Goal: Information Seeking & Learning: Compare options

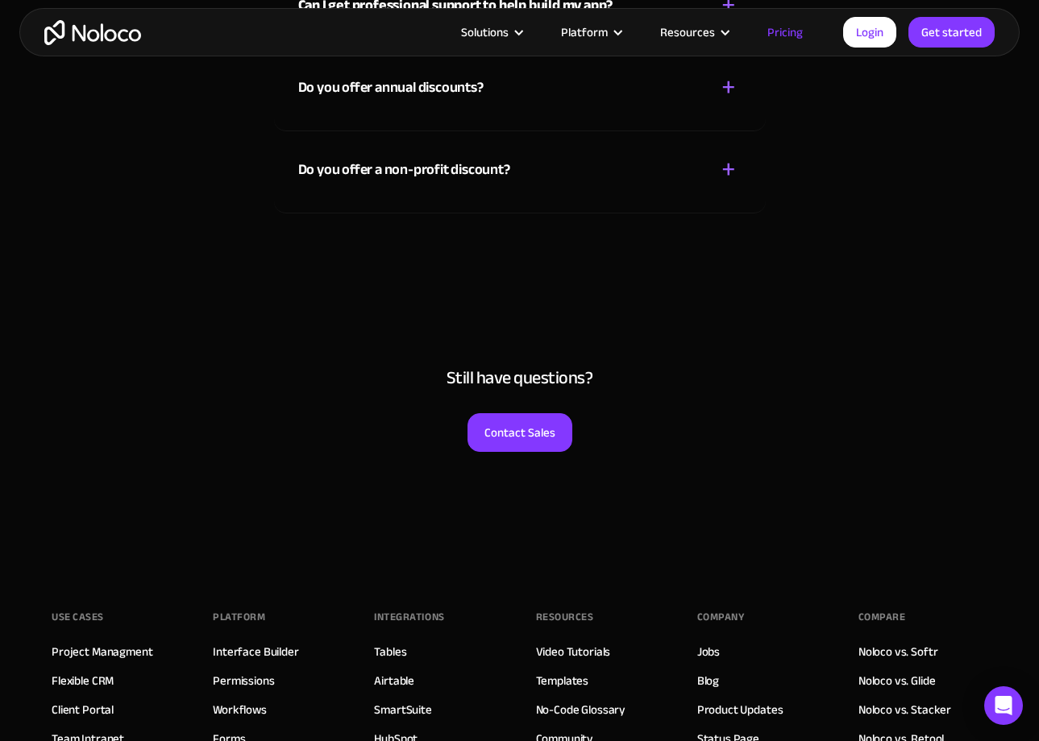
scroll to position [7816, 0]
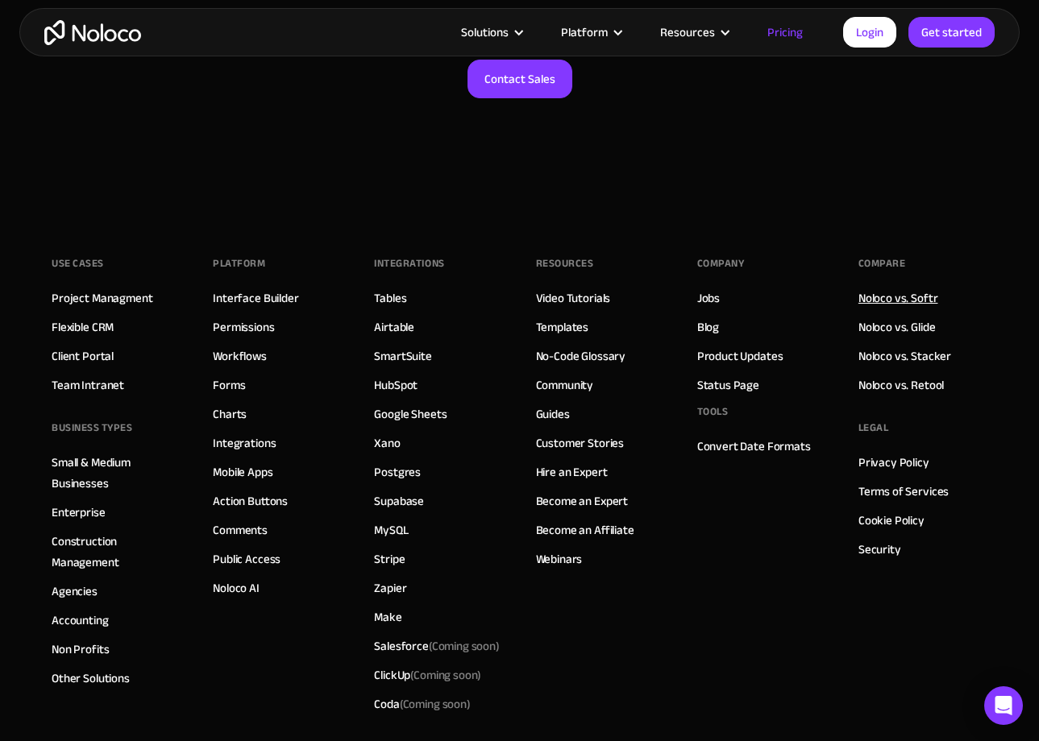
click at [926, 297] on link "Noloco vs. Softr" at bounding box center [898, 298] width 80 height 21
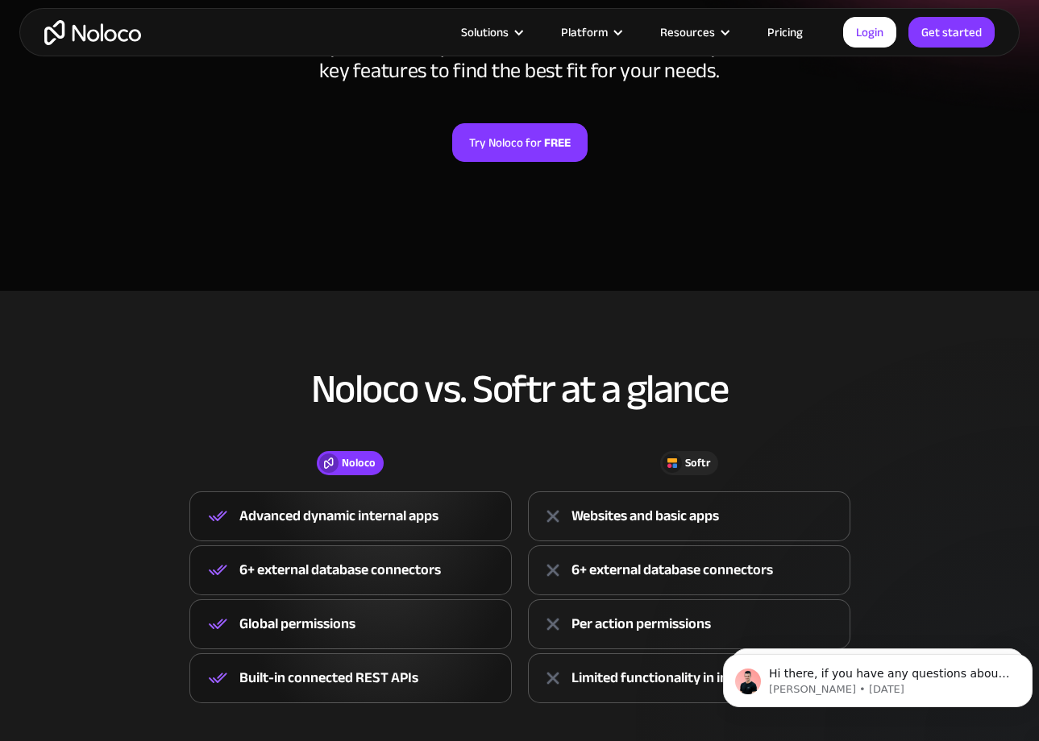
scroll to position [242, 0]
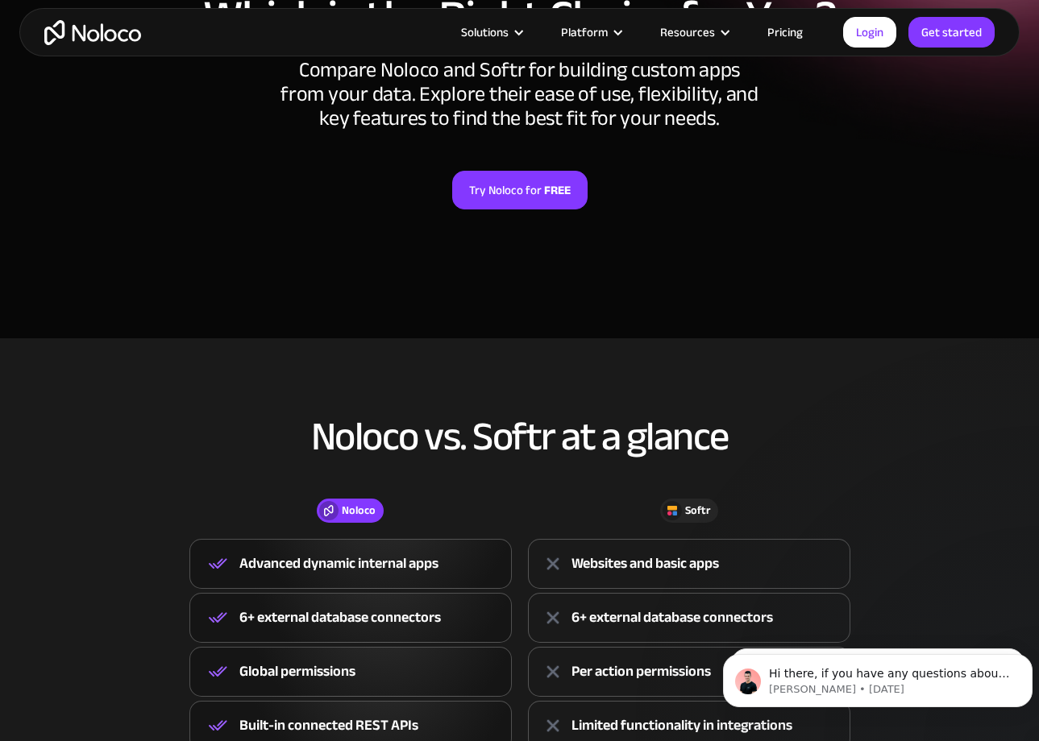
click at [785, 36] on link "Pricing" at bounding box center [785, 32] width 76 height 21
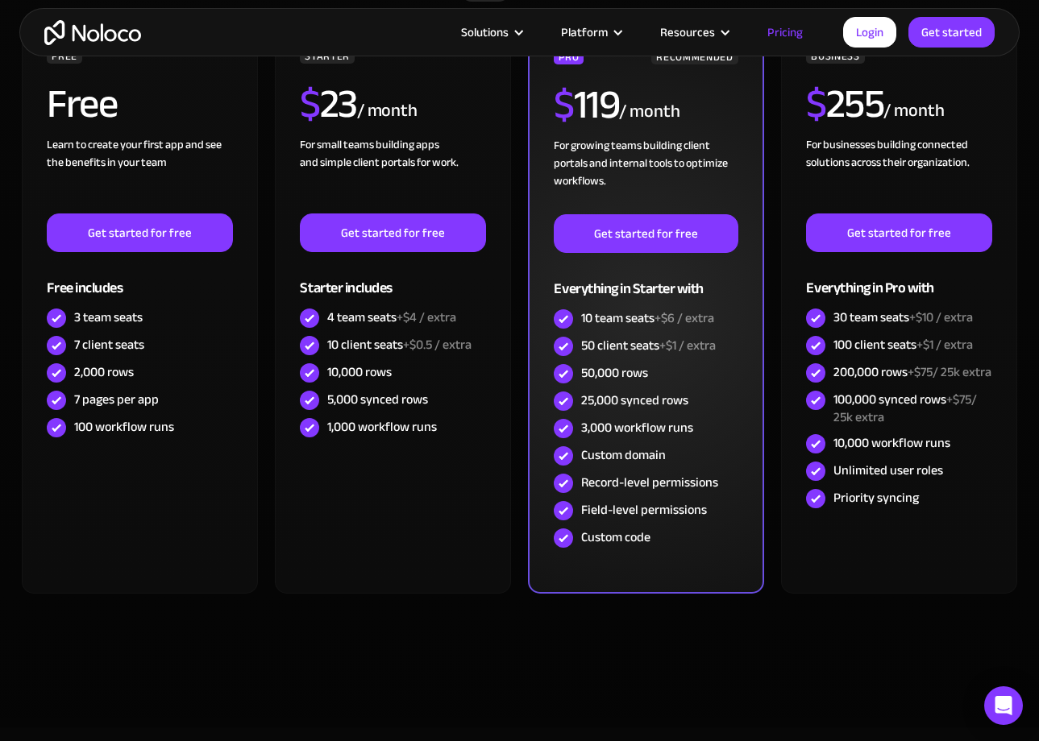
scroll to position [322, 0]
